Goal: Task Accomplishment & Management: Complete application form

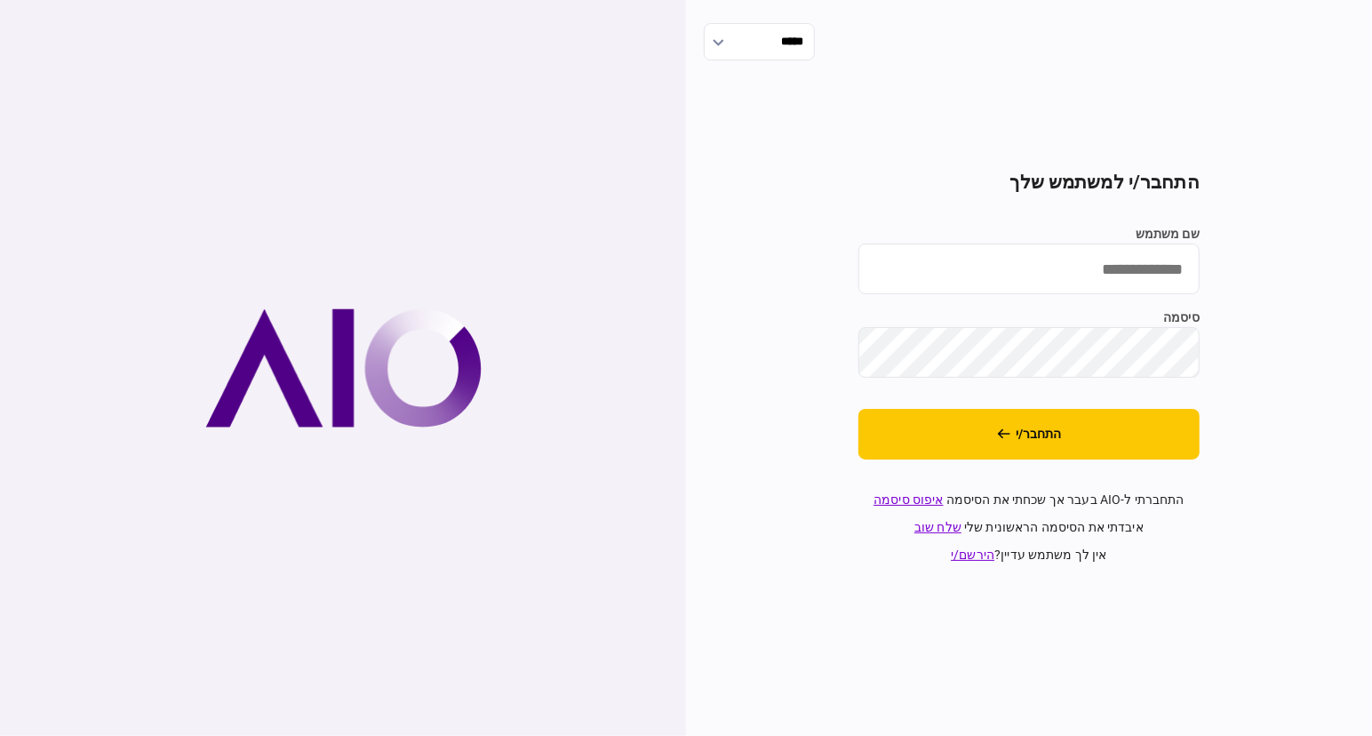
click at [1109, 261] on input "שם משתמש" at bounding box center [1028, 268] width 341 height 51
type input "**********"
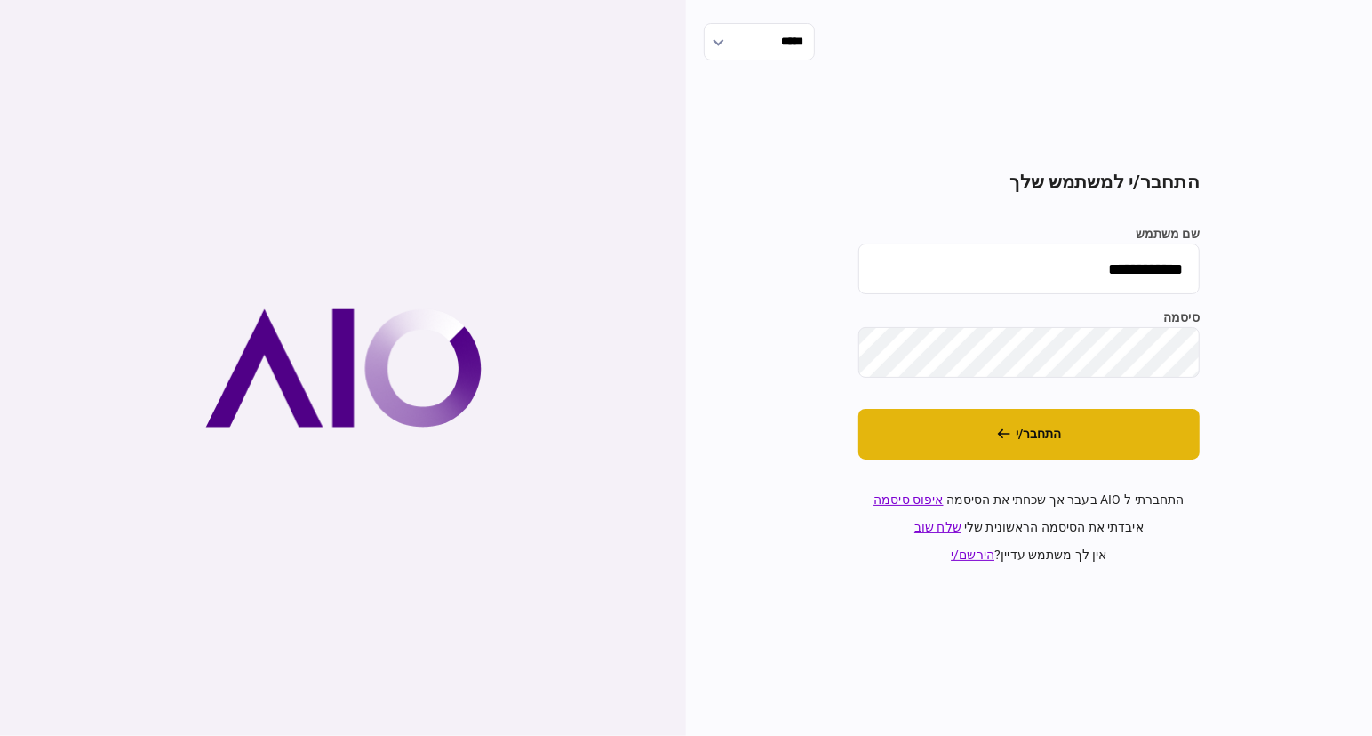
click at [1105, 427] on button "התחבר/י" at bounding box center [1028, 434] width 341 height 51
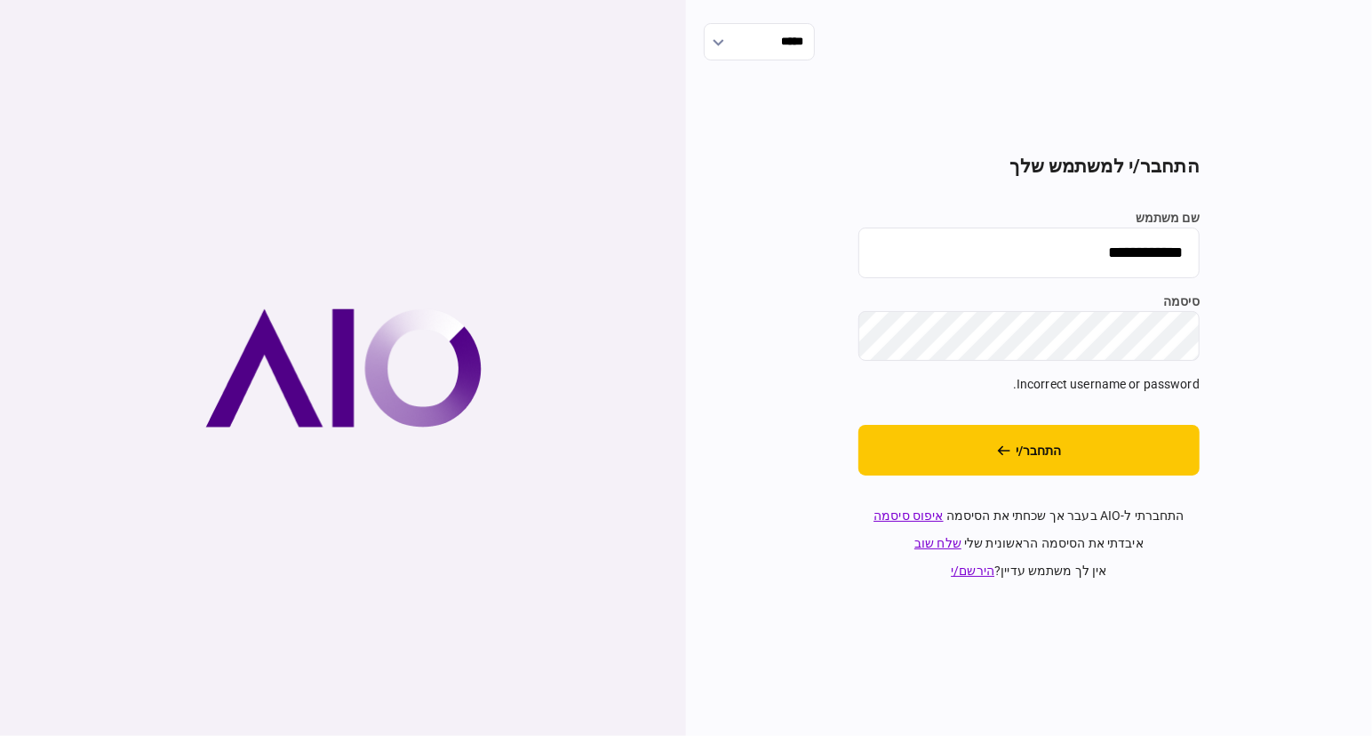
click at [1288, 334] on div "**********" at bounding box center [1029, 368] width 686 height 736
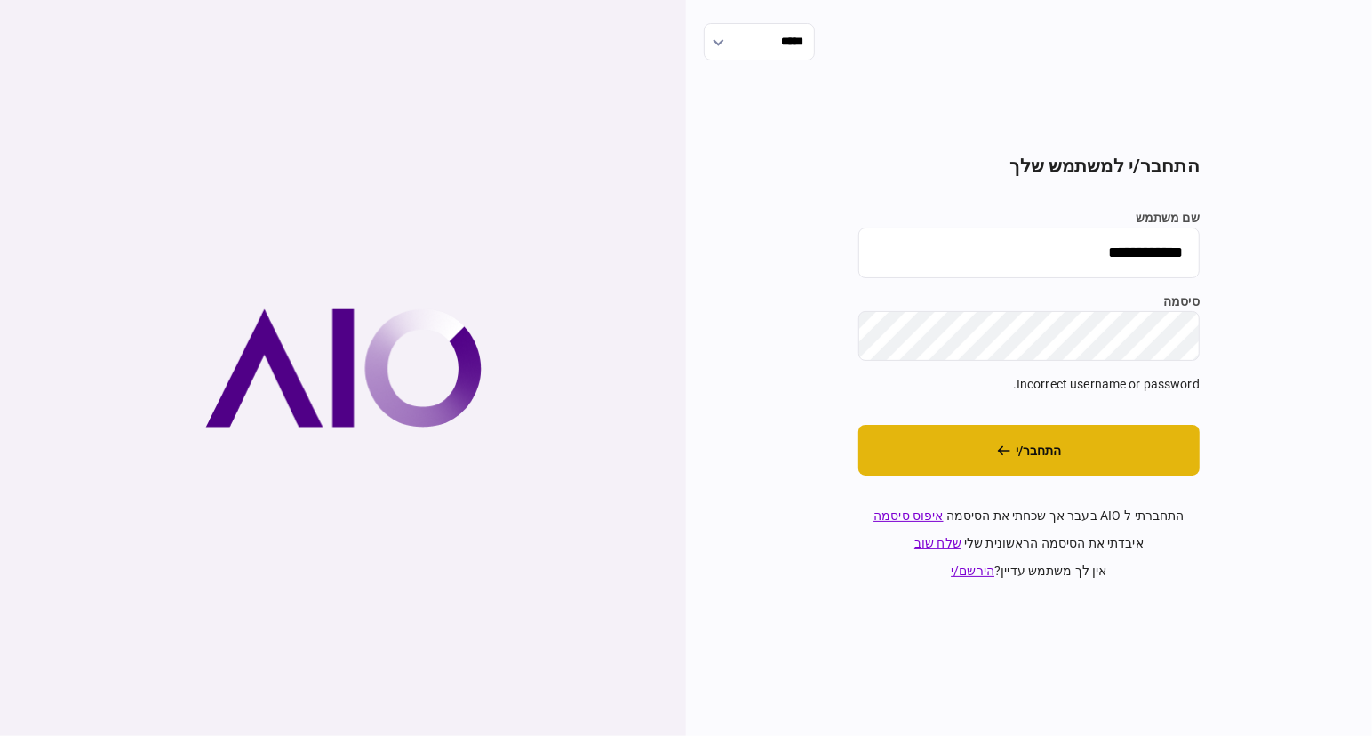
click at [1144, 468] on button "התחבר/י" at bounding box center [1028, 450] width 341 height 51
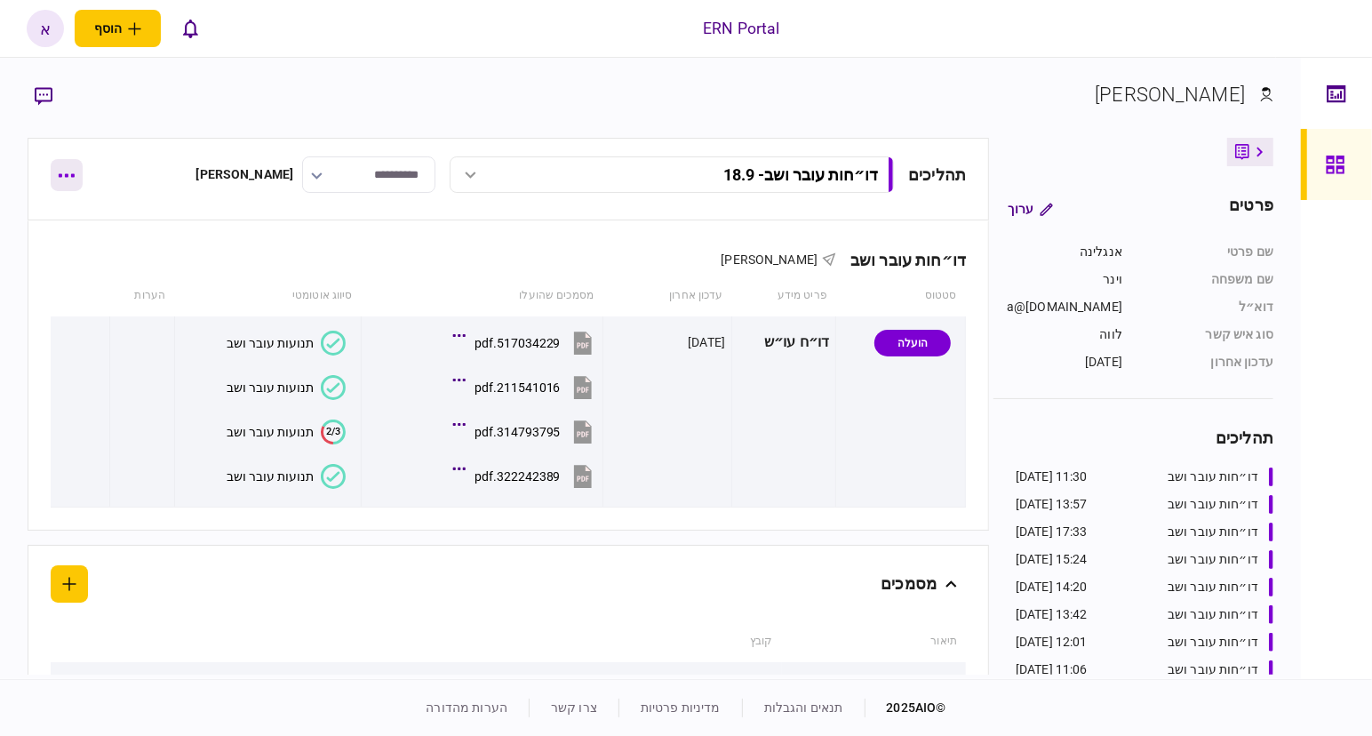
click at [65, 176] on icon "button" at bounding box center [67, 176] width 16 height 4
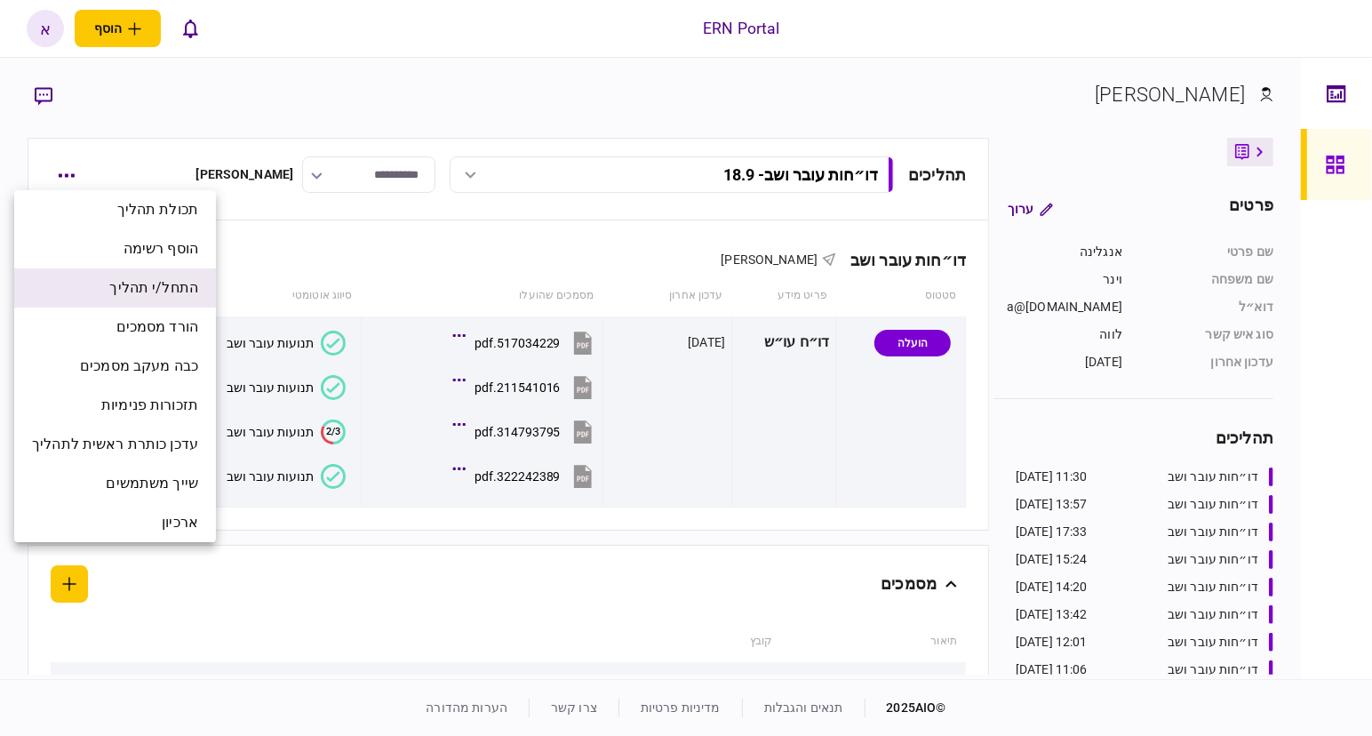
click at [178, 296] on span "התחל/י תהליך" at bounding box center [153, 287] width 89 height 21
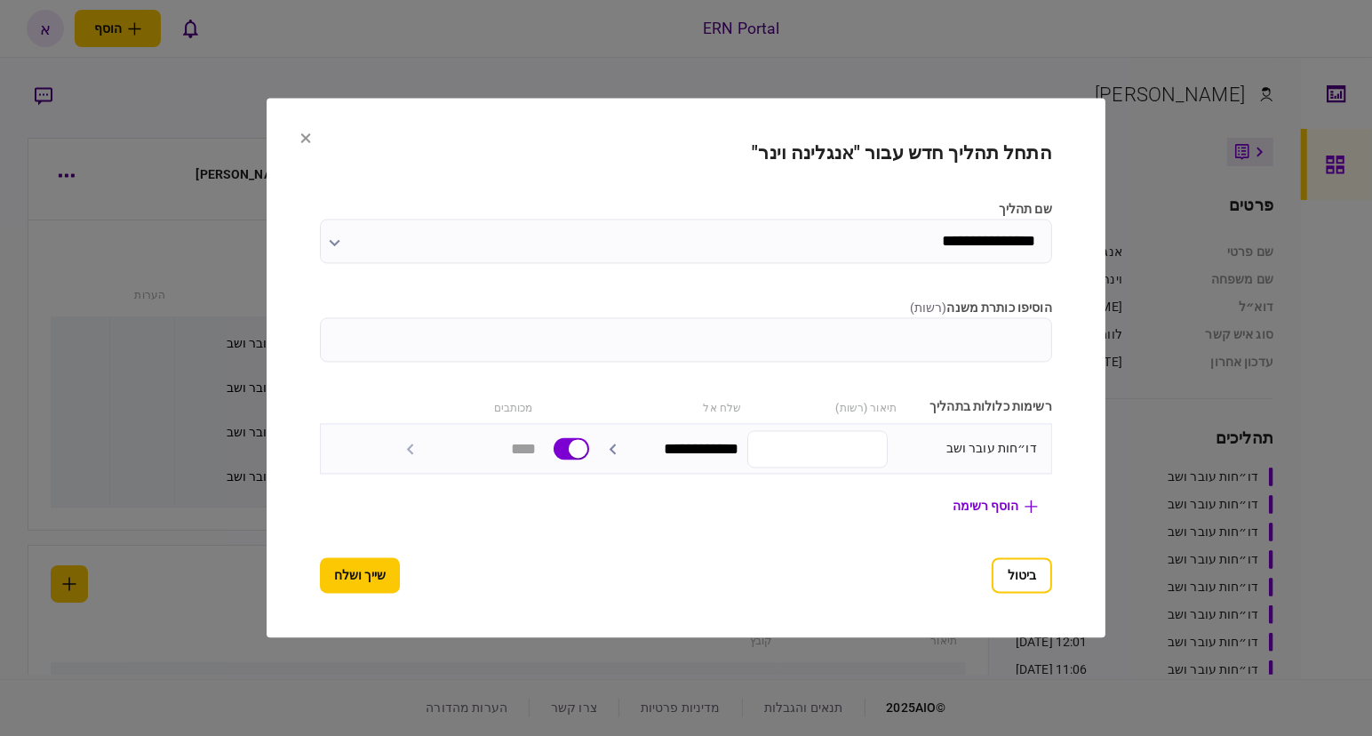
click at [783, 323] on input "הוסיפו כותרת משנה ( רשות )" at bounding box center [686, 340] width 732 height 44
type input "****"
click at [320, 576] on button "שייך ושלח" at bounding box center [360, 576] width 80 height 36
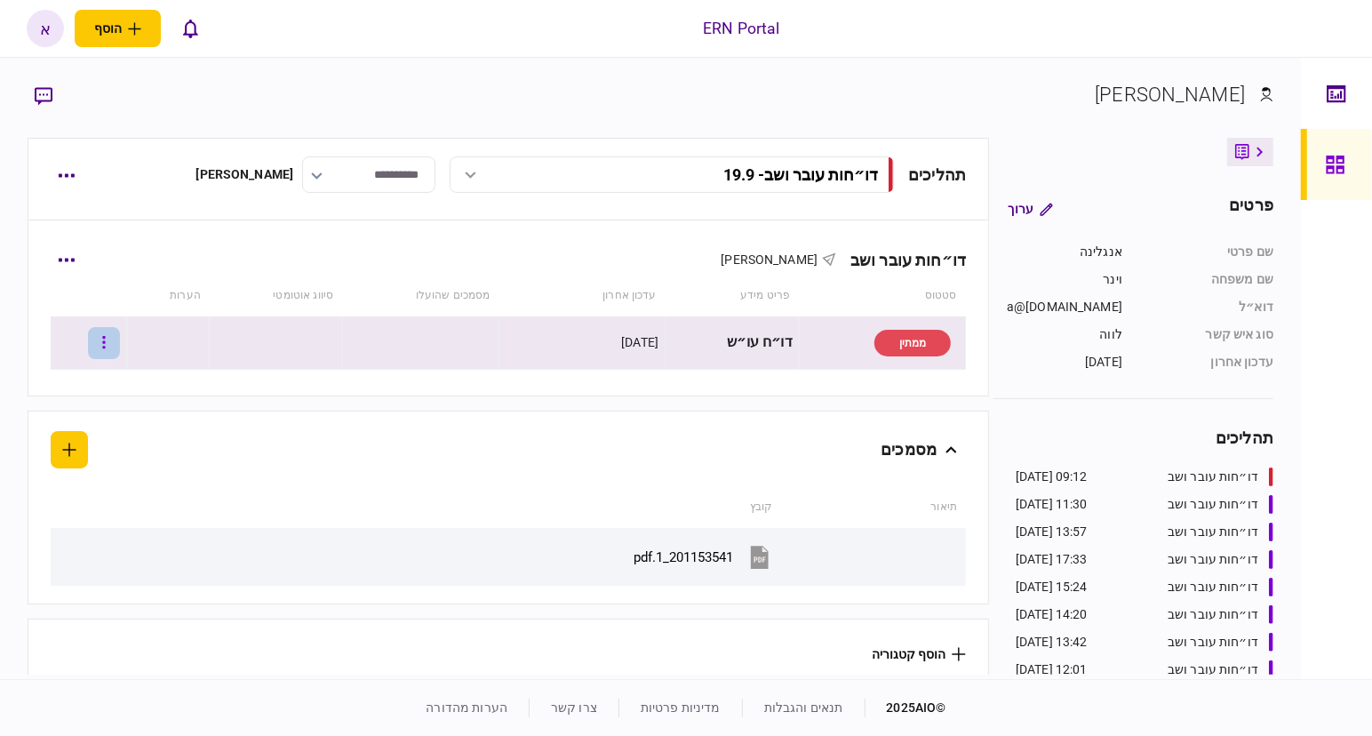
click at [106, 347] on icon "button" at bounding box center [104, 342] width 3 height 12
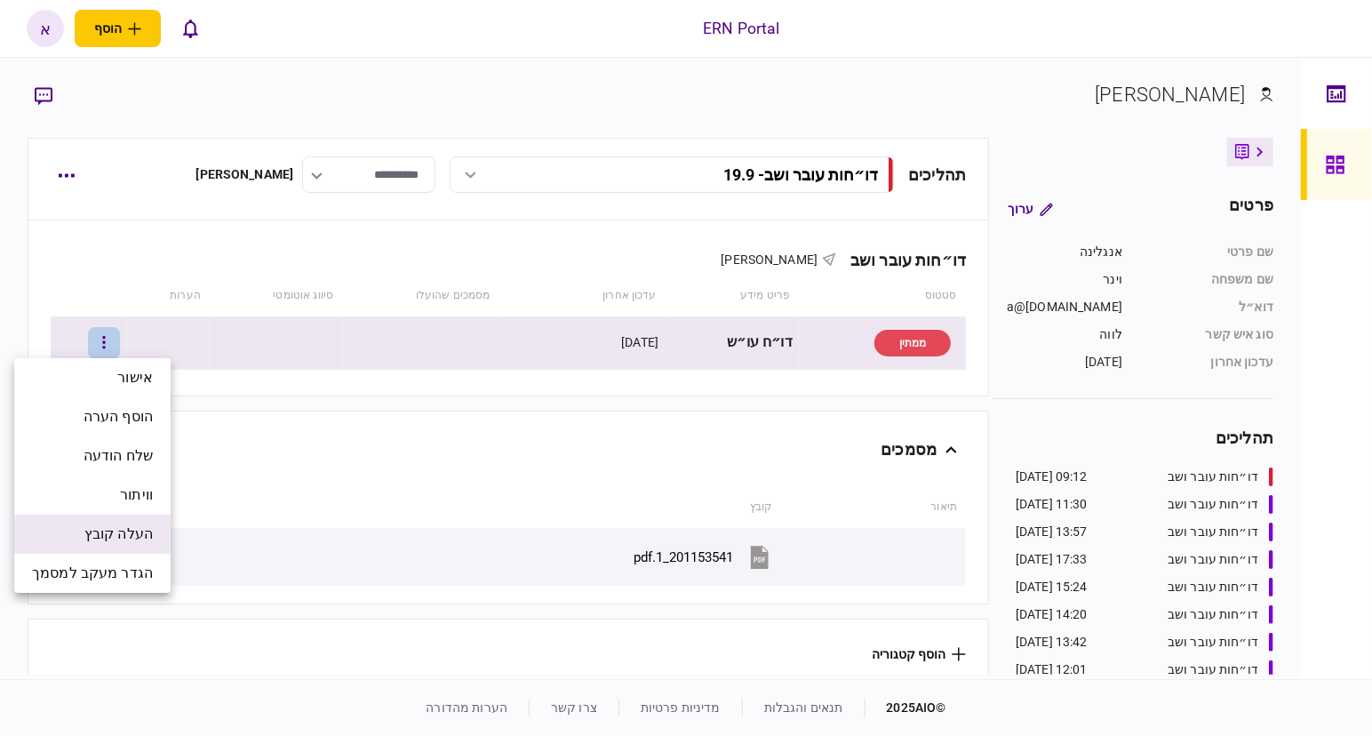
click at [100, 529] on span "העלה קובץ" at bounding box center [118, 533] width 68 height 21
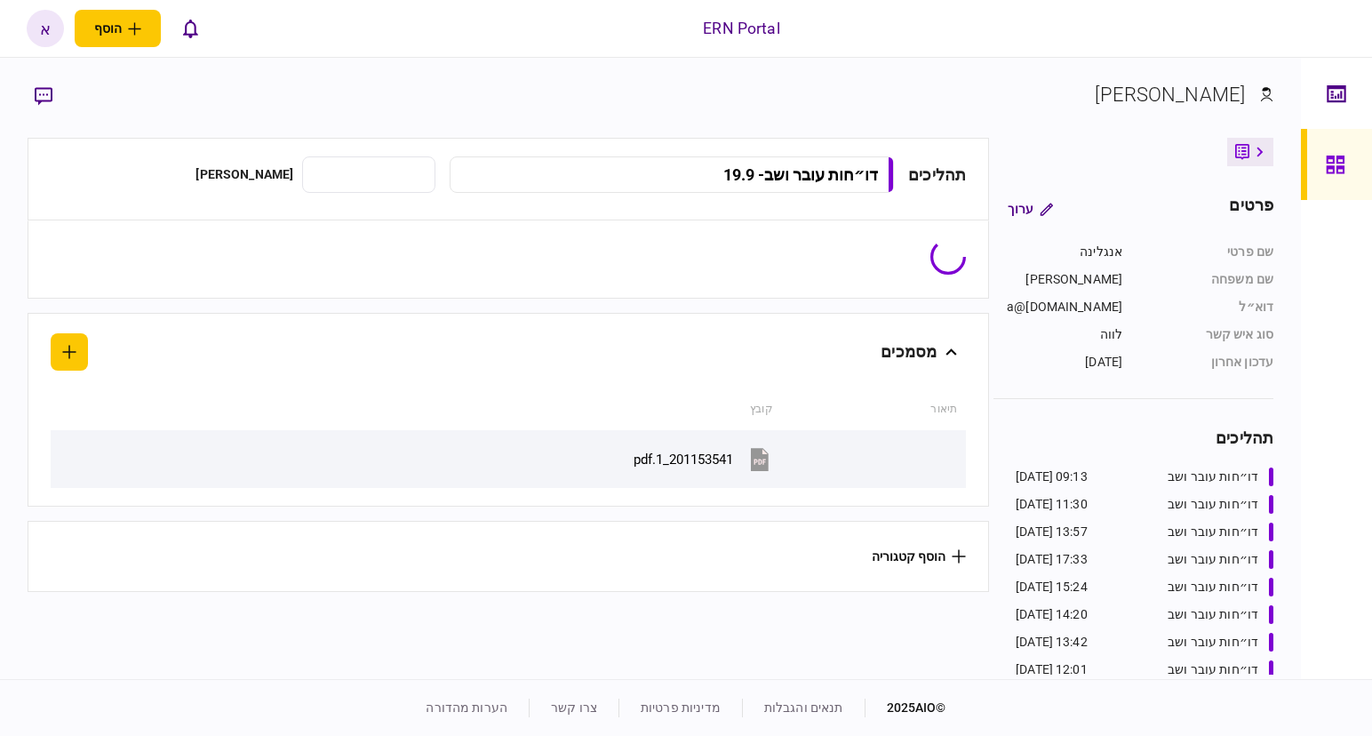
type input "**********"
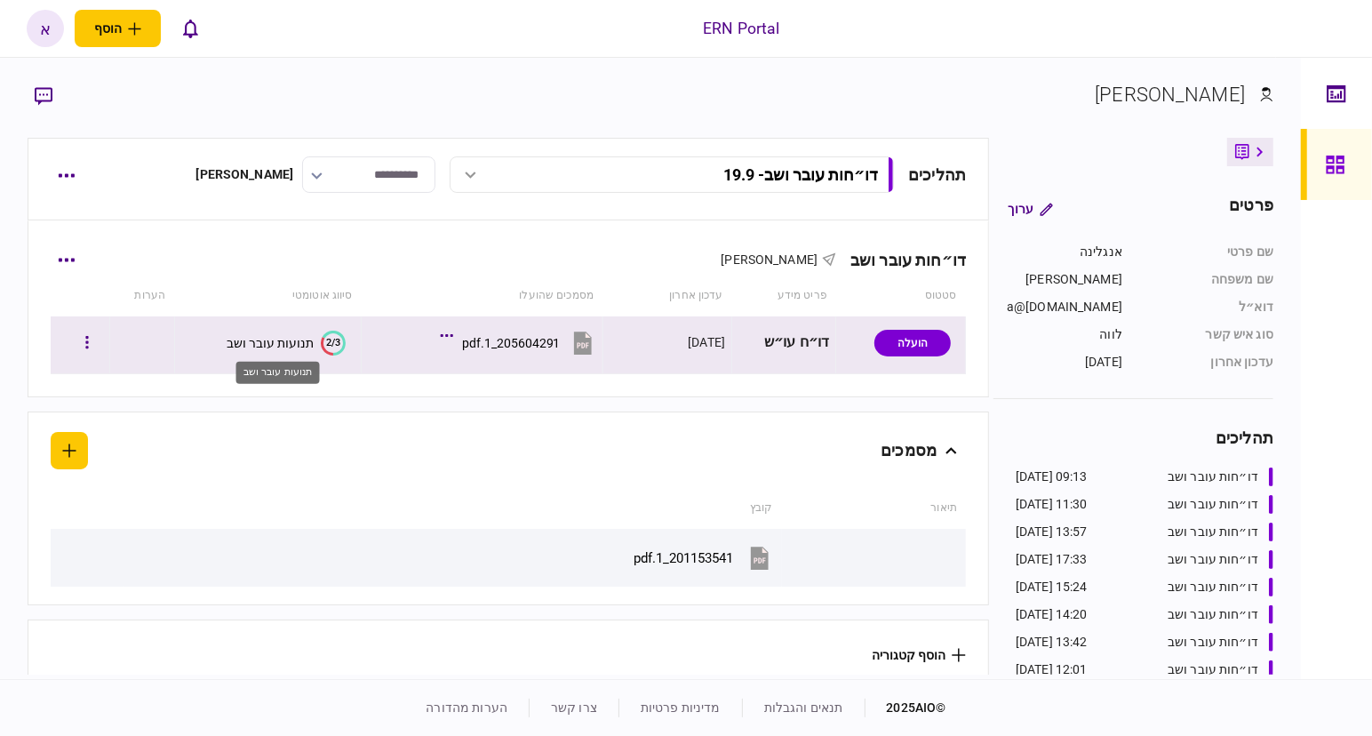
click at [304, 337] on div "תנועות עובר ושב" at bounding box center [270, 343] width 87 height 14
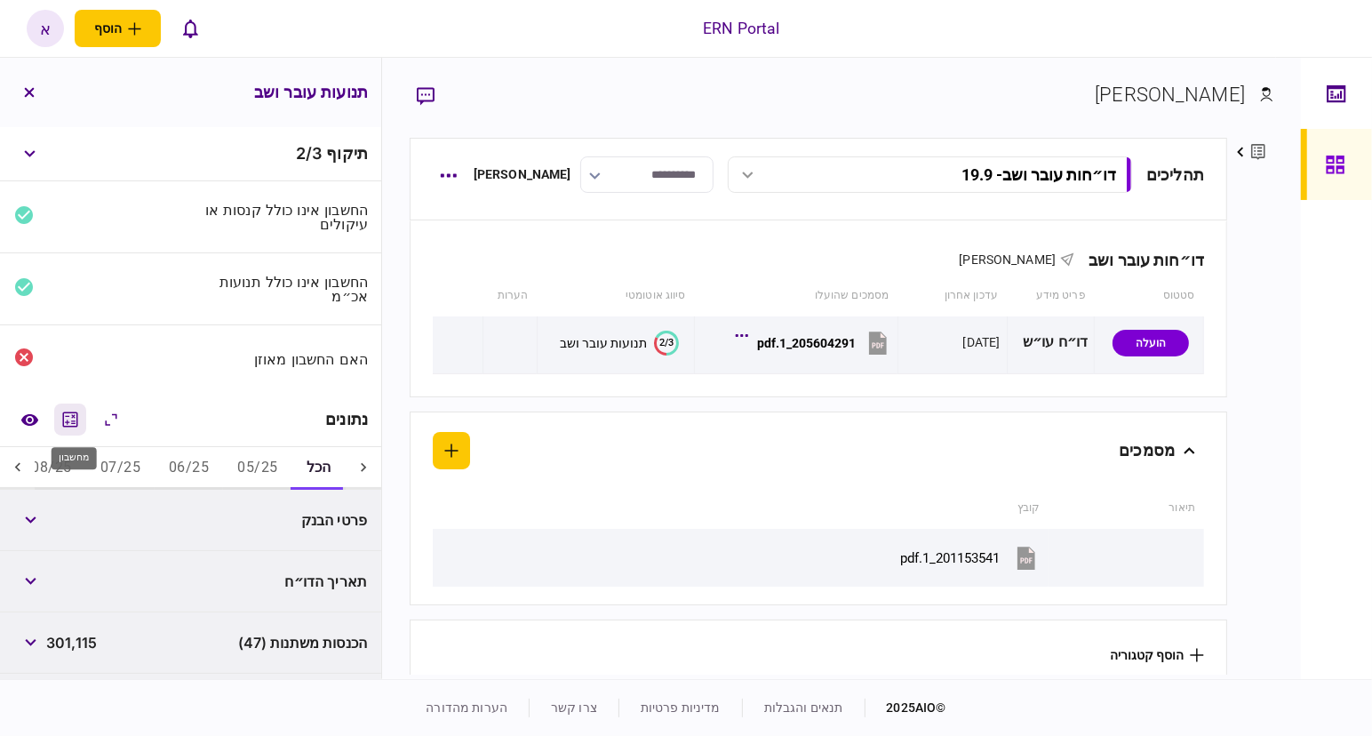
click at [76, 418] on icon "מחשבון" at bounding box center [70, 419] width 21 height 21
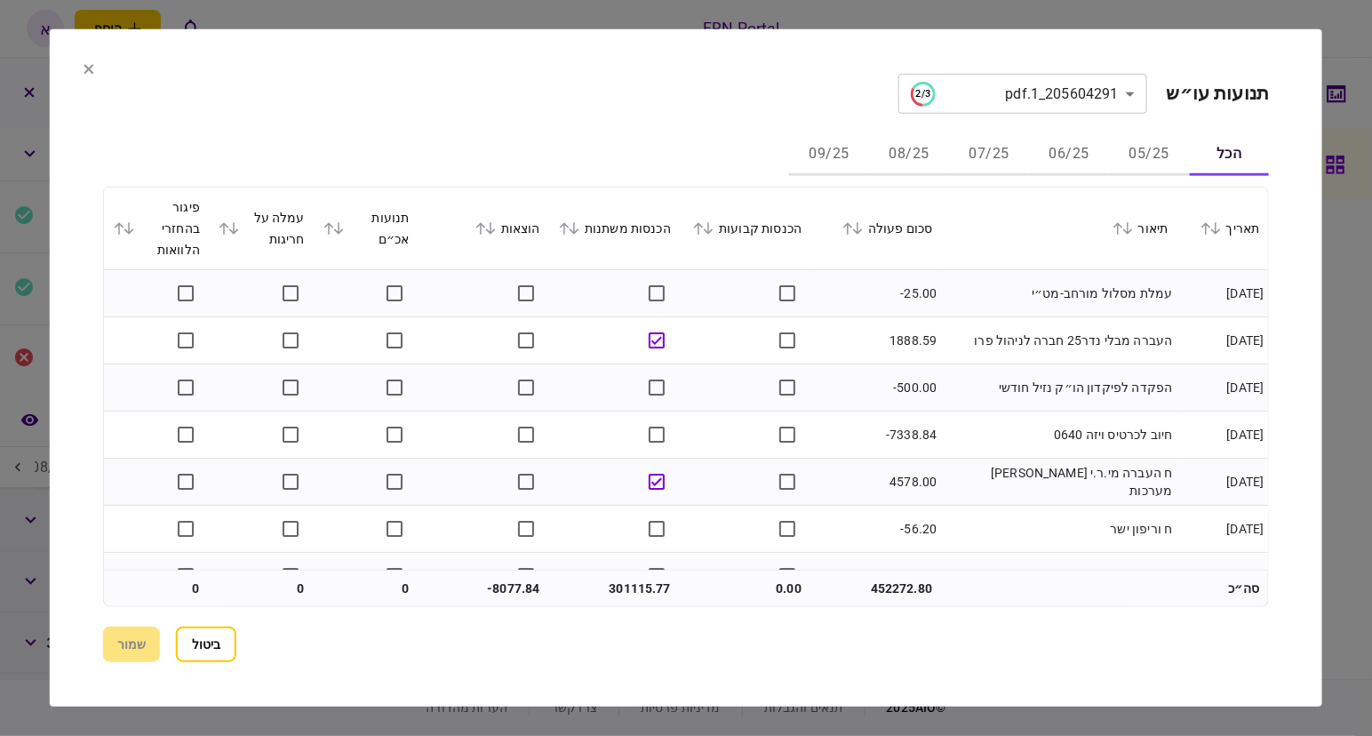
click at [90, 67] on icon at bounding box center [89, 69] width 10 height 10
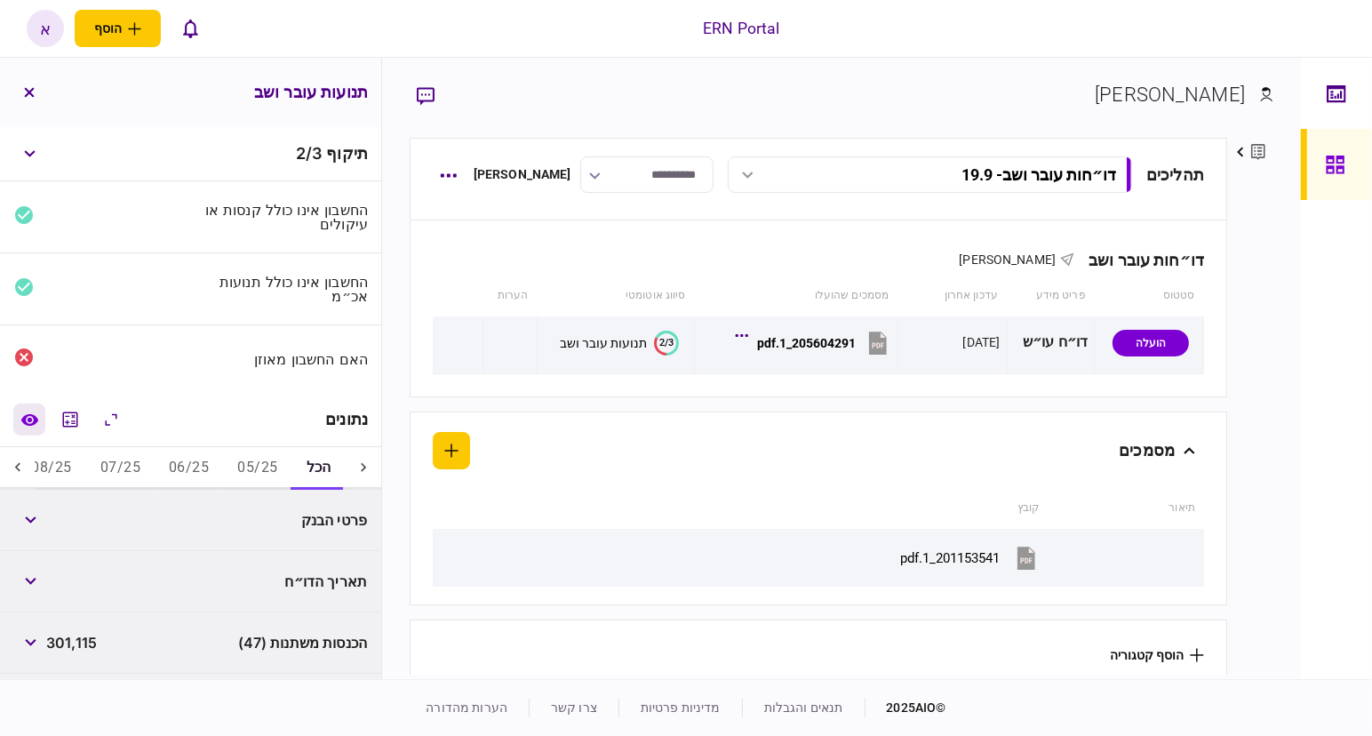
click at [39, 415] on icon "השוואה למסמך" at bounding box center [29, 419] width 19 height 13
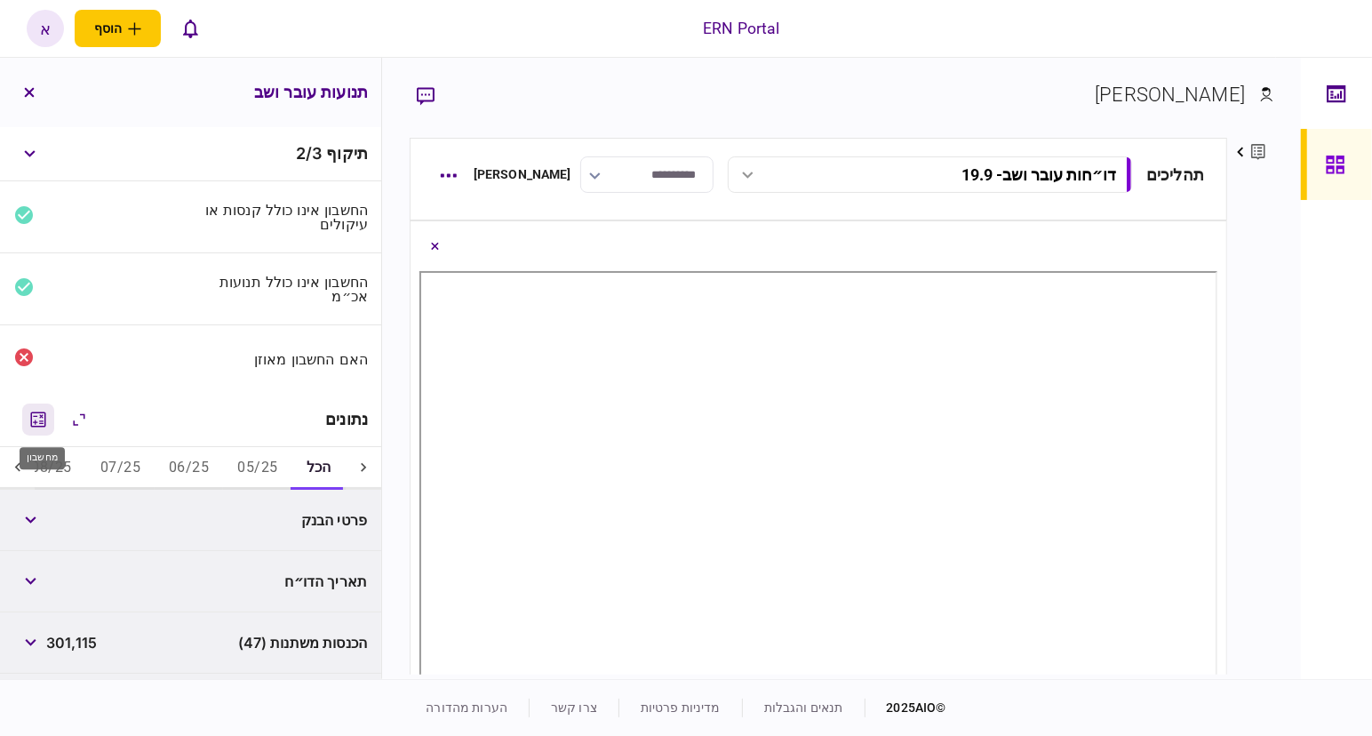
click at [36, 421] on icon "מחשבון" at bounding box center [38, 419] width 21 height 21
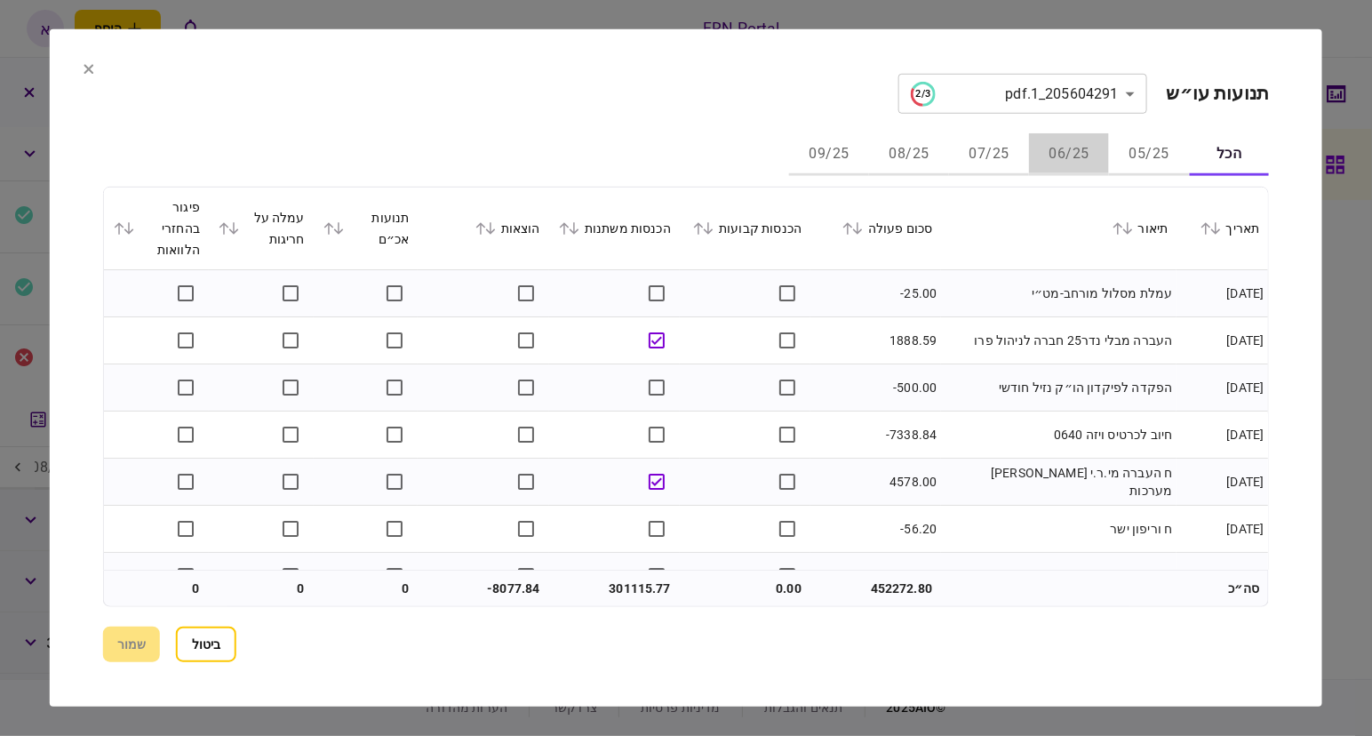
click at [1074, 151] on button "06/25" at bounding box center [1069, 154] width 80 height 43
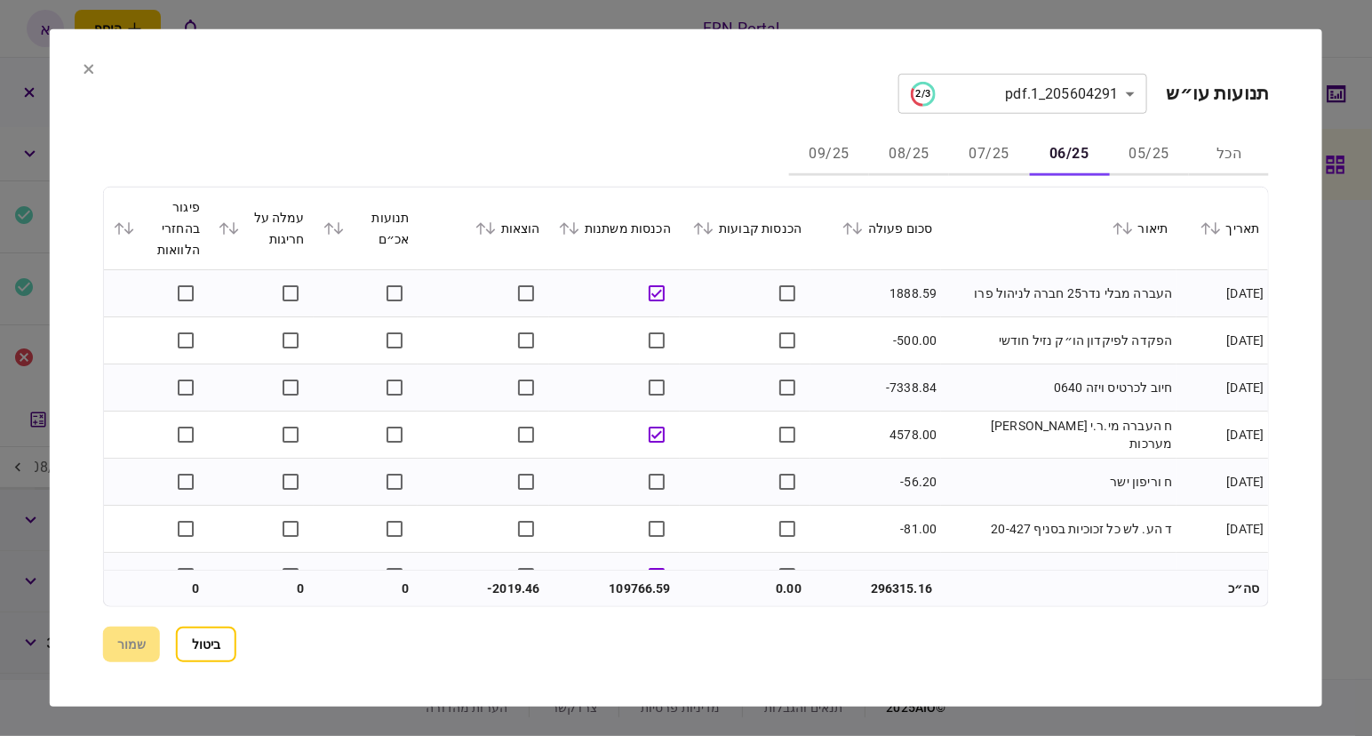
click at [853, 234] on div "סכום פעולה" at bounding box center [875, 228] width 113 height 21
click at [852, 227] on icon at bounding box center [847, 228] width 10 height 12
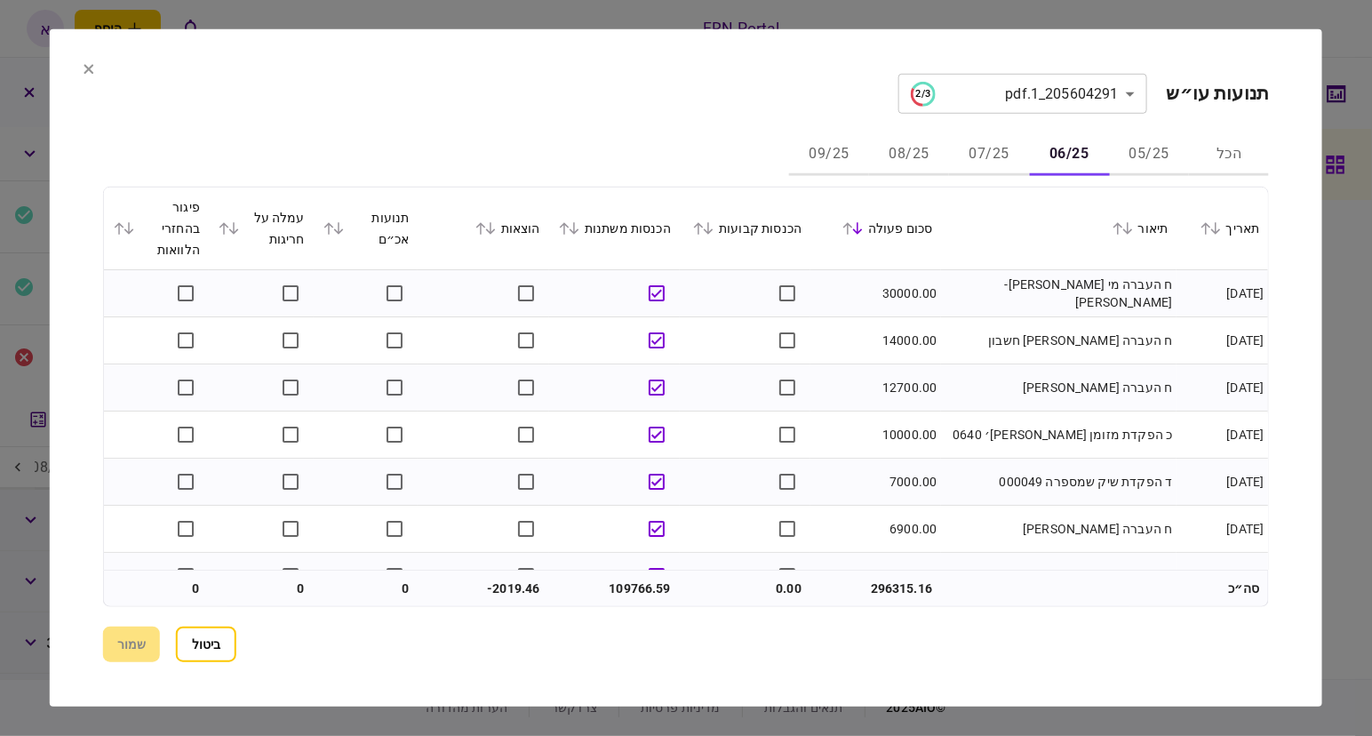
click at [986, 152] on button "07/25" at bounding box center [989, 154] width 80 height 43
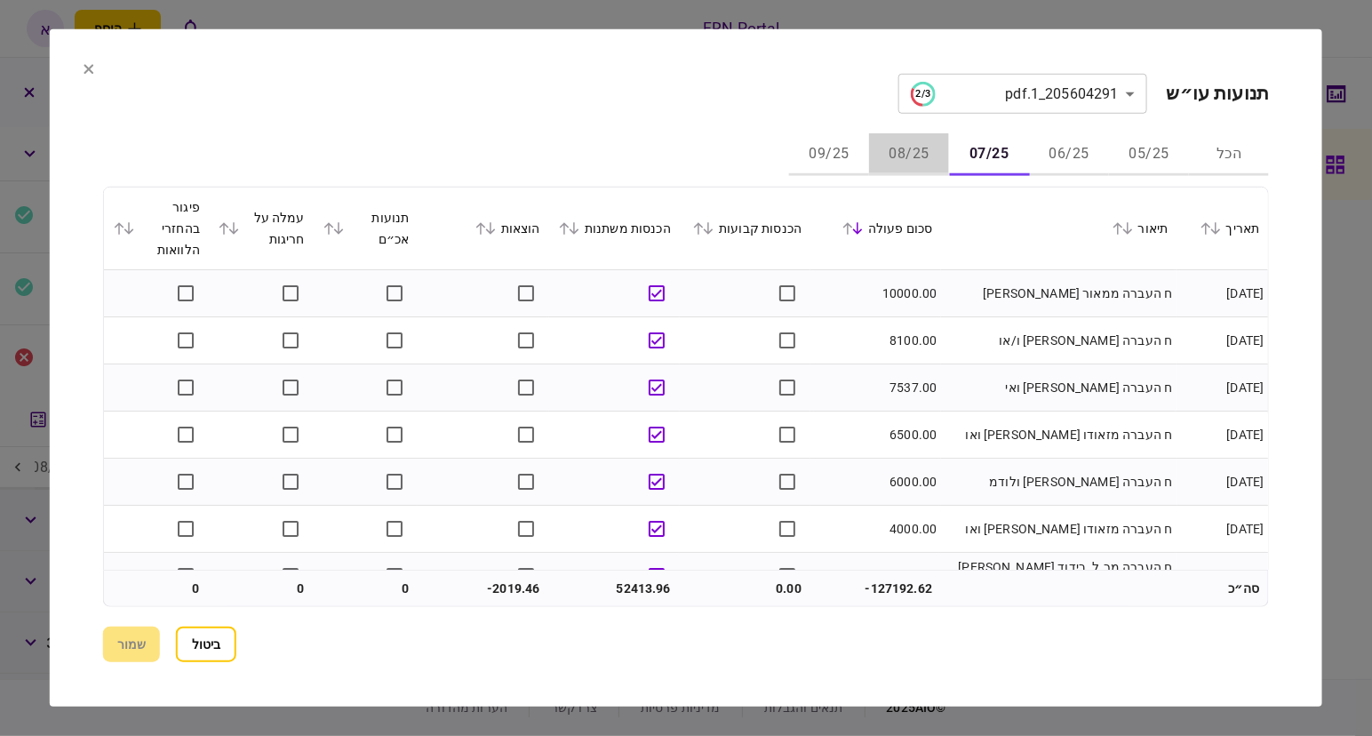
click at [904, 162] on button "08/25" at bounding box center [909, 154] width 80 height 43
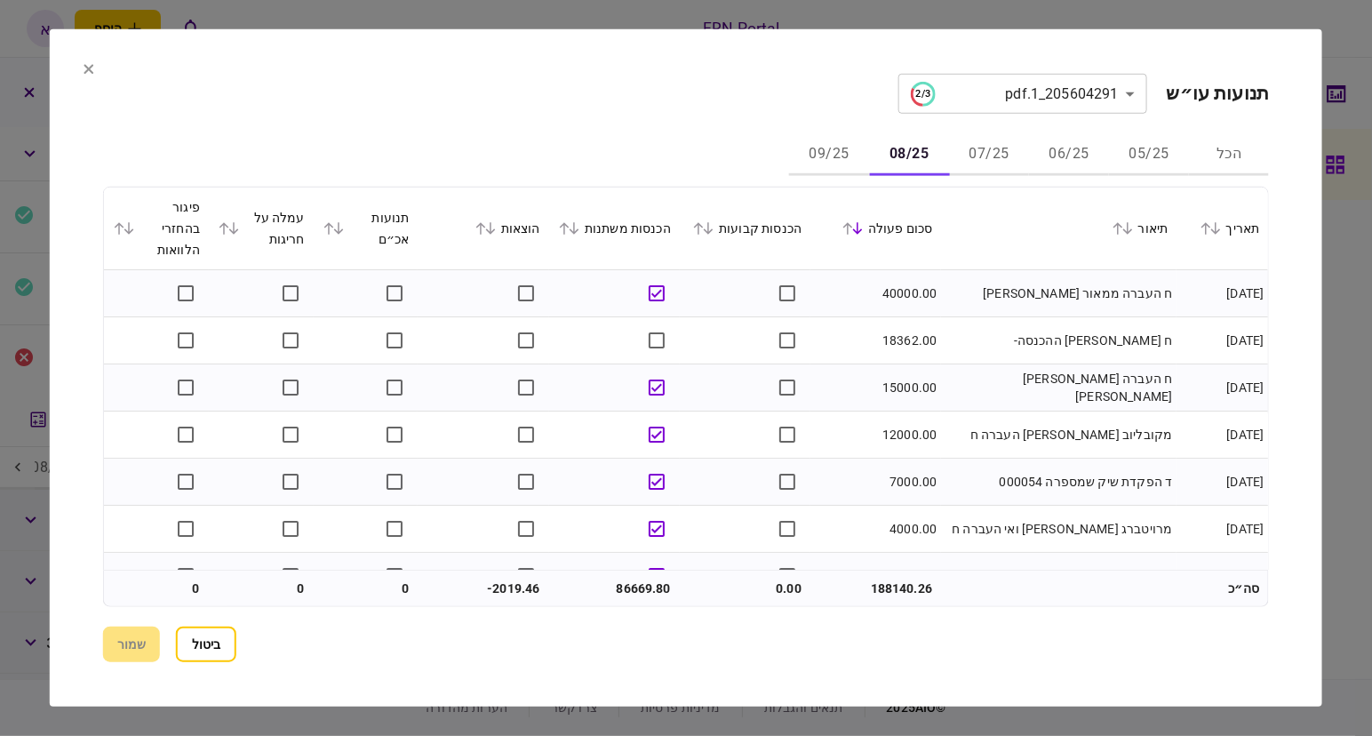
click at [842, 156] on button "09/25" at bounding box center [829, 154] width 80 height 43
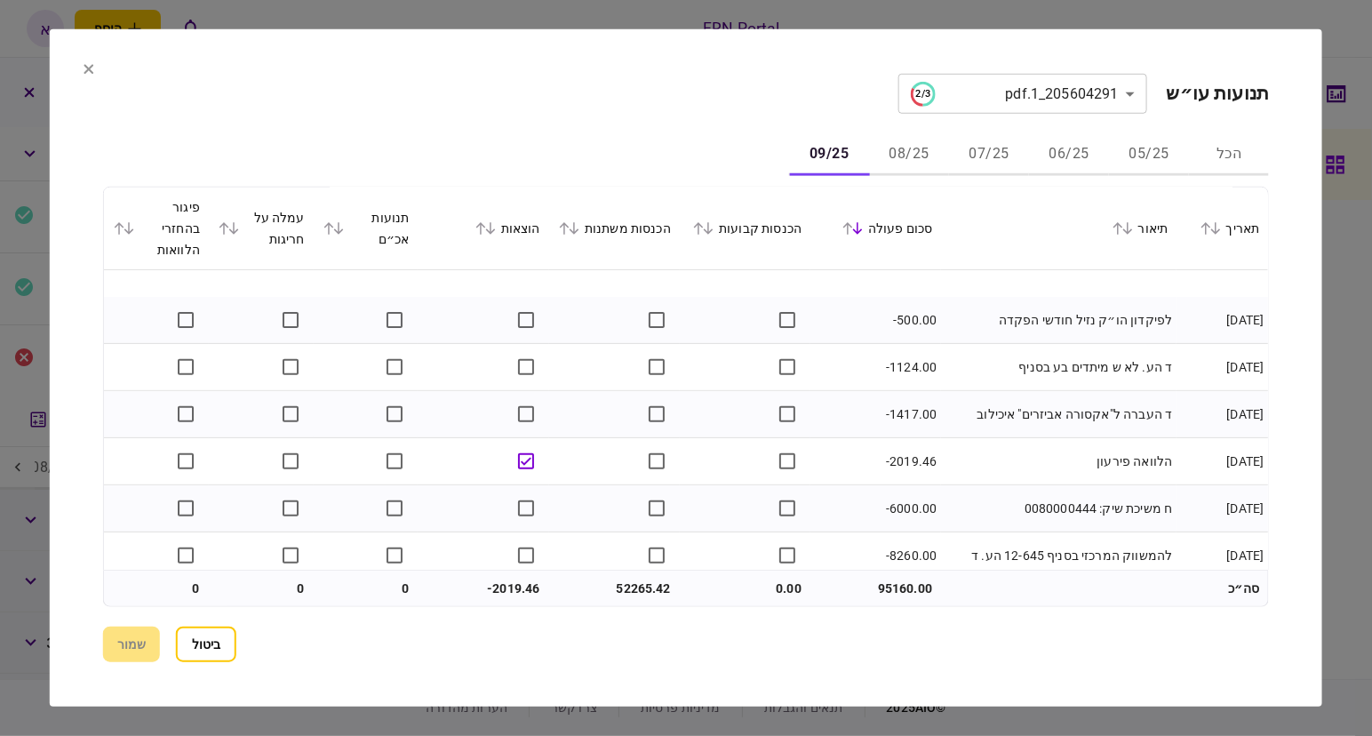
scroll to position [498, 0]
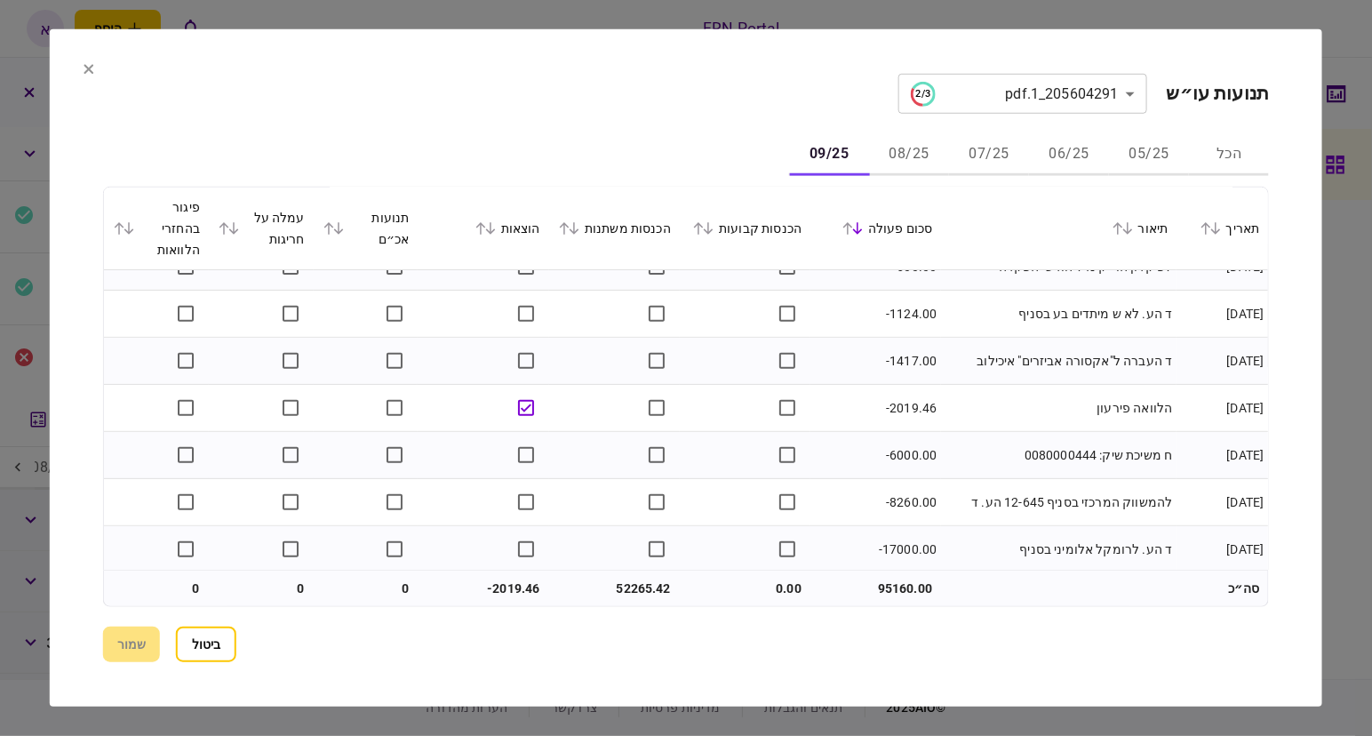
click at [240, 643] on section "ביטול שמור" at bounding box center [686, 644] width 1166 height 36
click at [199, 639] on button "ביטול" at bounding box center [206, 644] width 60 height 36
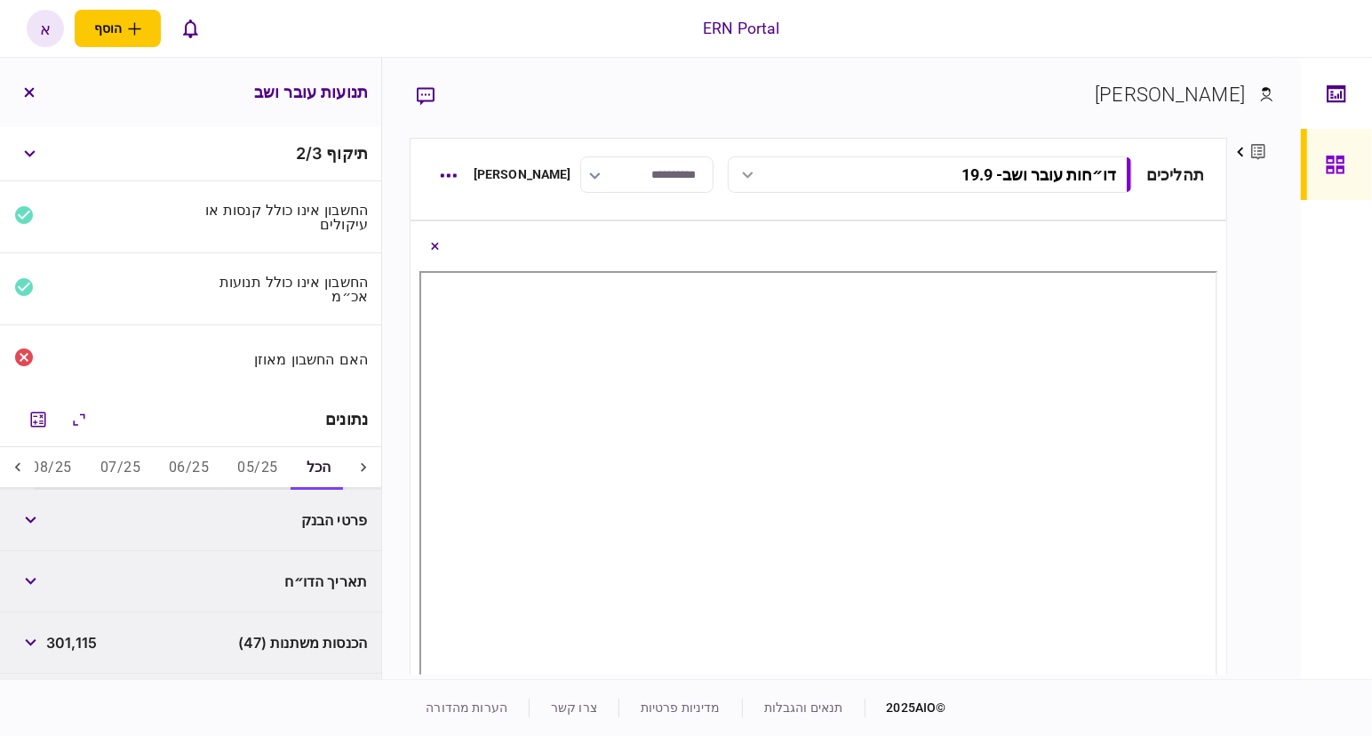
click at [87, 73] on div "תנועות עובר ושב" at bounding box center [190, 92] width 381 height 69
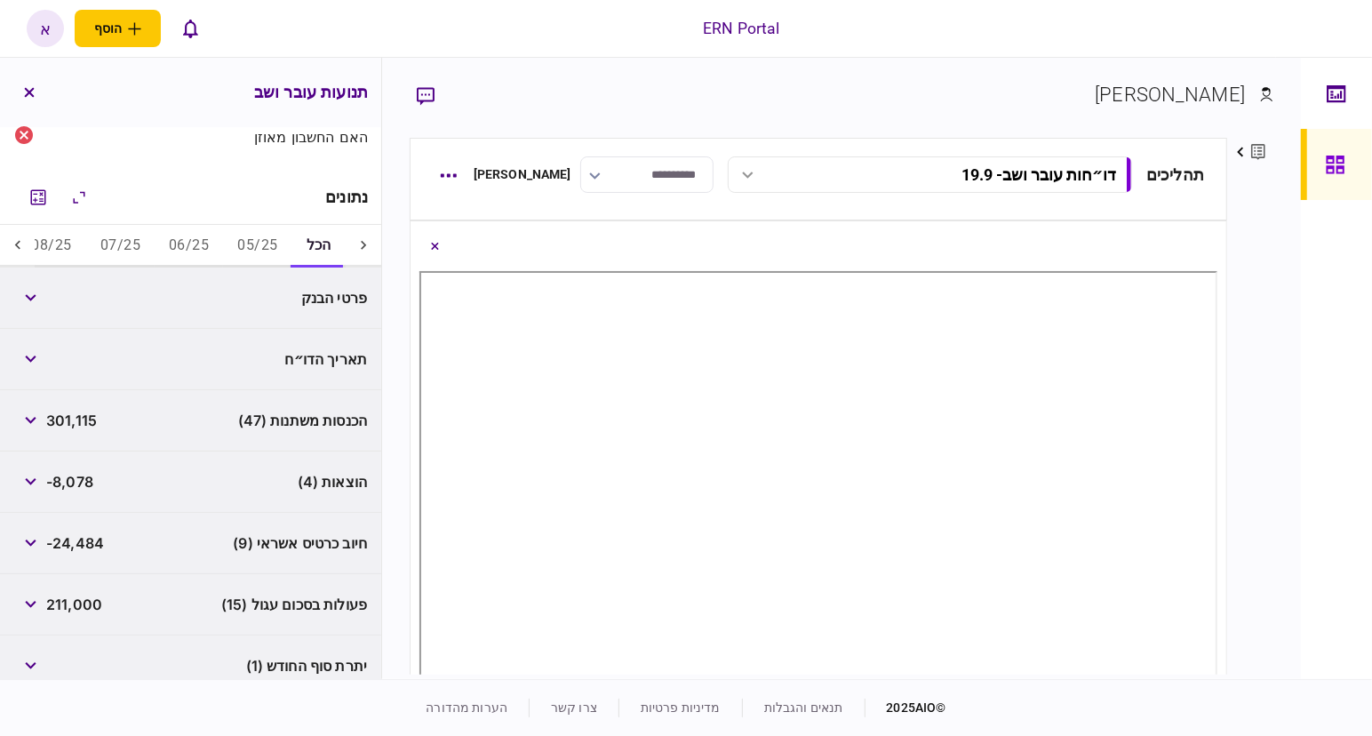
scroll to position [298, 0]
